Goal: Navigation & Orientation: Find specific page/section

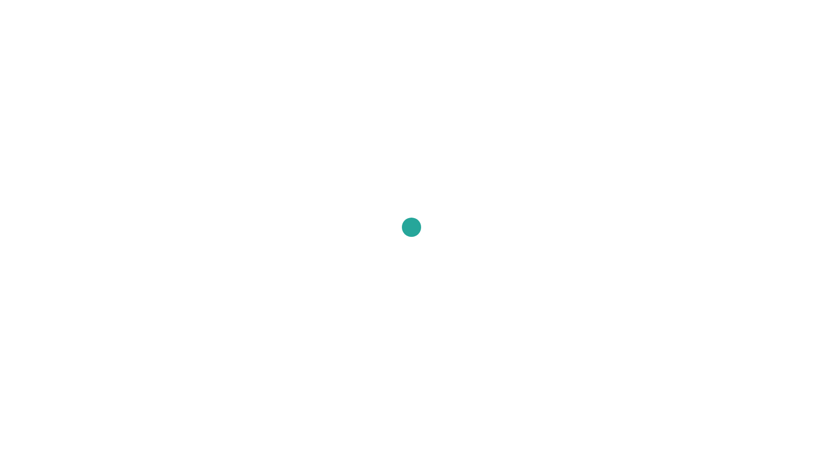
click at [402, 67] on div at bounding box center [411, 227] width 823 height 454
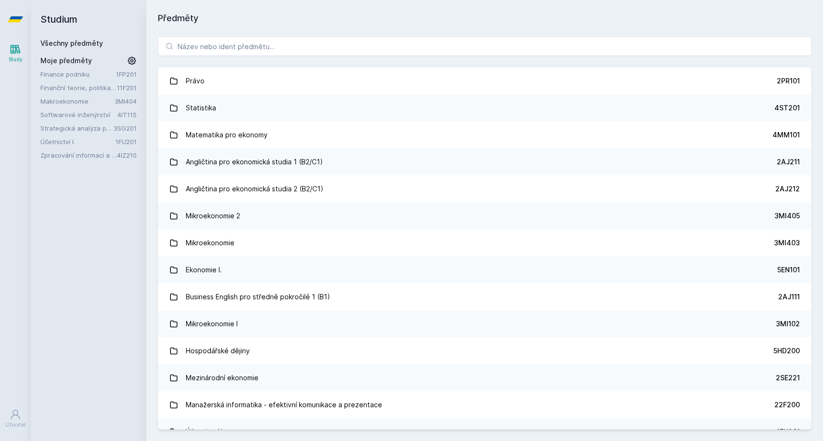
click at [61, 118] on link "Softwarové inženýrství" at bounding box center [78, 115] width 77 height 10
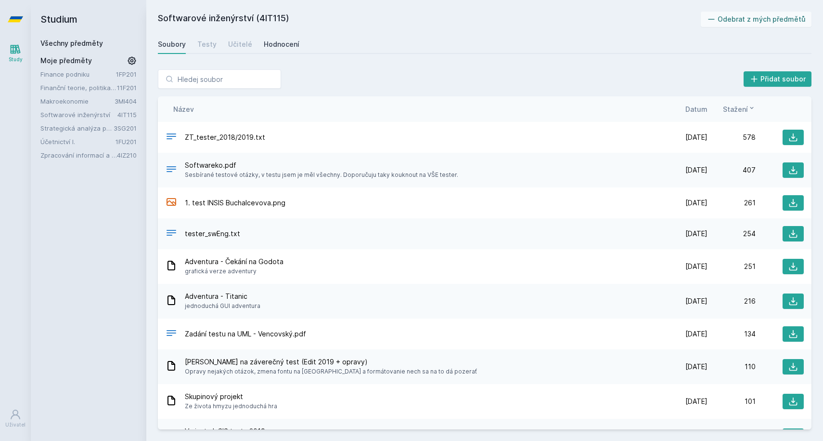
click at [264, 48] on div "Hodnocení" at bounding box center [282, 44] width 36 height 10
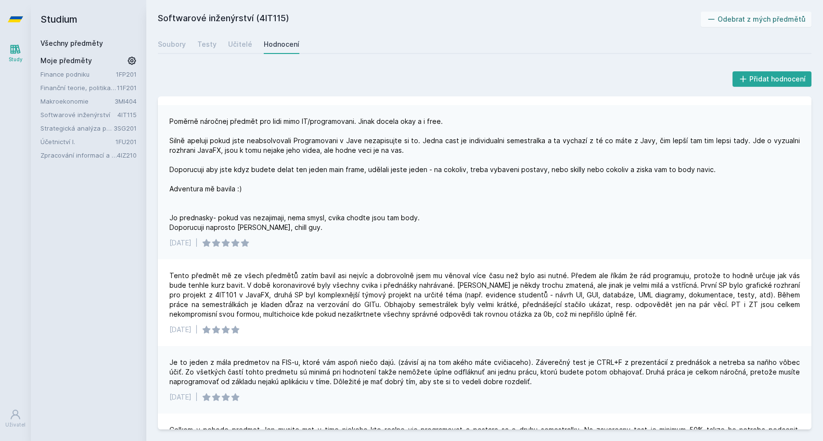
scroll to position [41, 0]
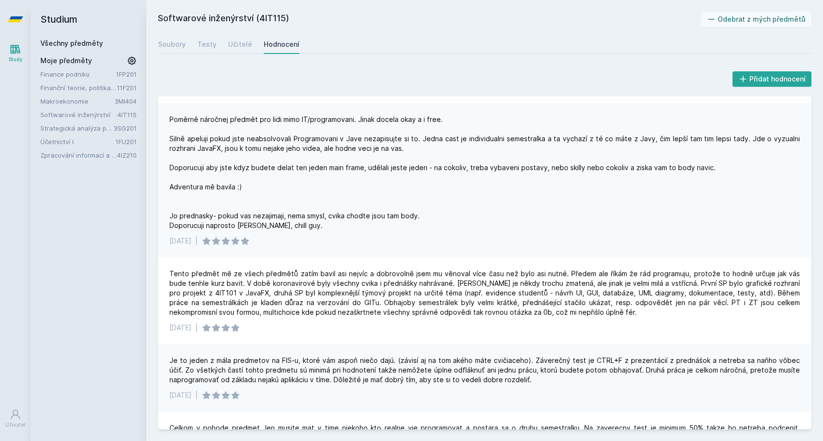
click at [33, 330] on div "Studium Všechny předměty Moje předměty Finance podniku 1FP201 Finanční teorie, …" at bounding box center [89, 220] width 116 height 441
